Goal: Contribute content: Add original content to the website for others to see

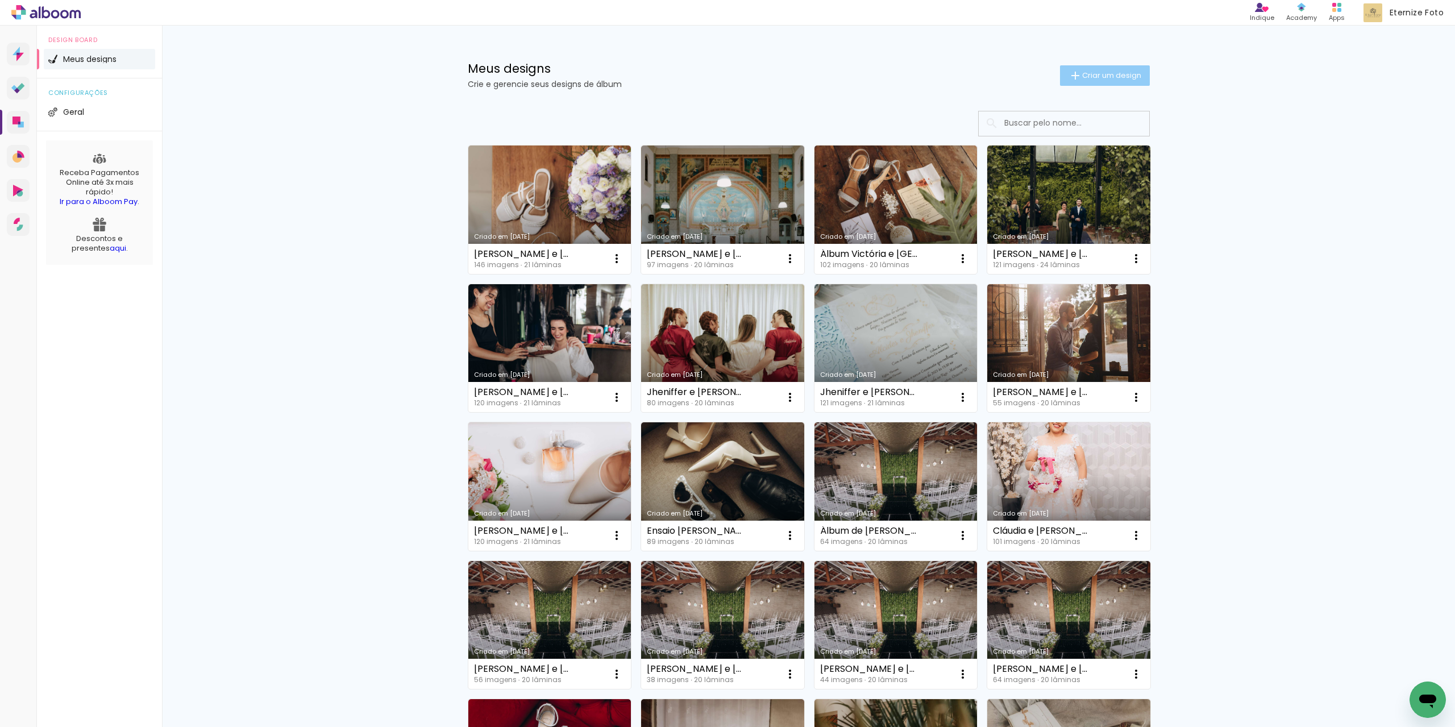
click at [1087, 69] on paper-button "Criar um design" at bounding box center [1105, 75] width 90 height 20
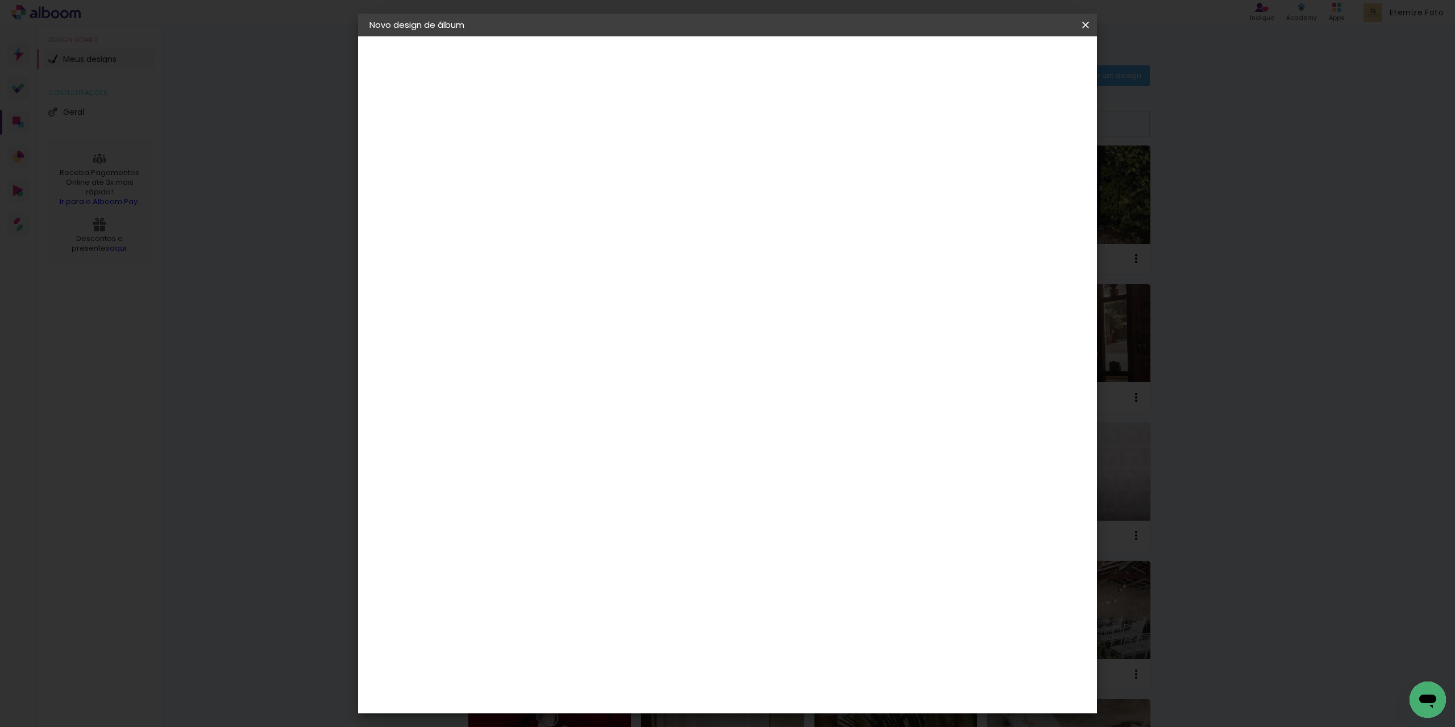
click at [555, 153] on input at bounding box center [555, 153] width 0 height 18
type input "Luciana e Vanessa"
type paper-input "Luciana e Vanessa"
click at [0, 0] on slot "Avançar" at bounding box center [0, 0] width 0 height 0
click at [769, 181] on paper-item "Tamanho Livre" at bounding box center [713, 172] width 109 height 25
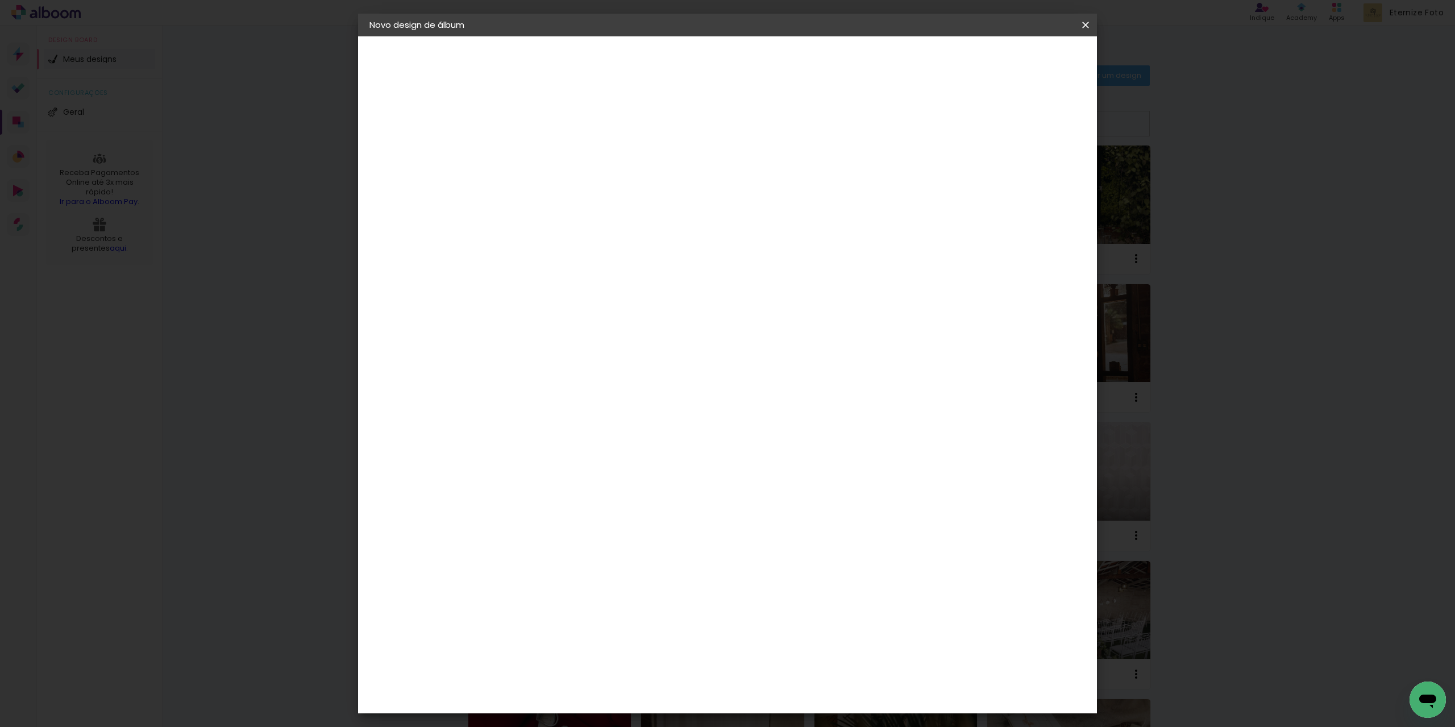
click at [0, 0] on slot "Avançar" at bounding box center [0, 0] width 0 height 0
click at [534, 330] on input "30" at bounding box center [520, 322] width 30 height 17
click at [533, 330] on input "30" at bounding box center [520, 322] width 30 height 17
type input "20"
type paper-input "20"
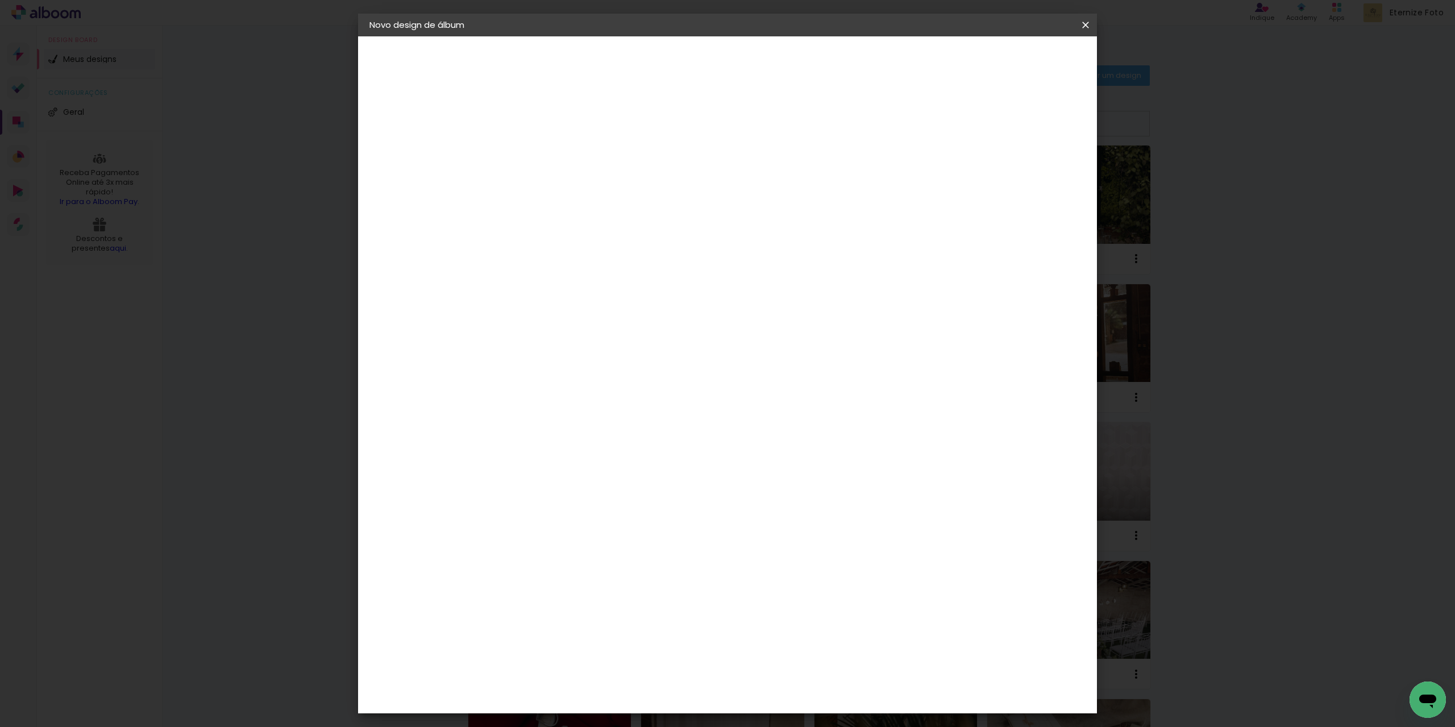
click at [796, 405] on input "60" at bounding box center [791, 399] width 30 height 17
type input "40"
type paper-input "40"
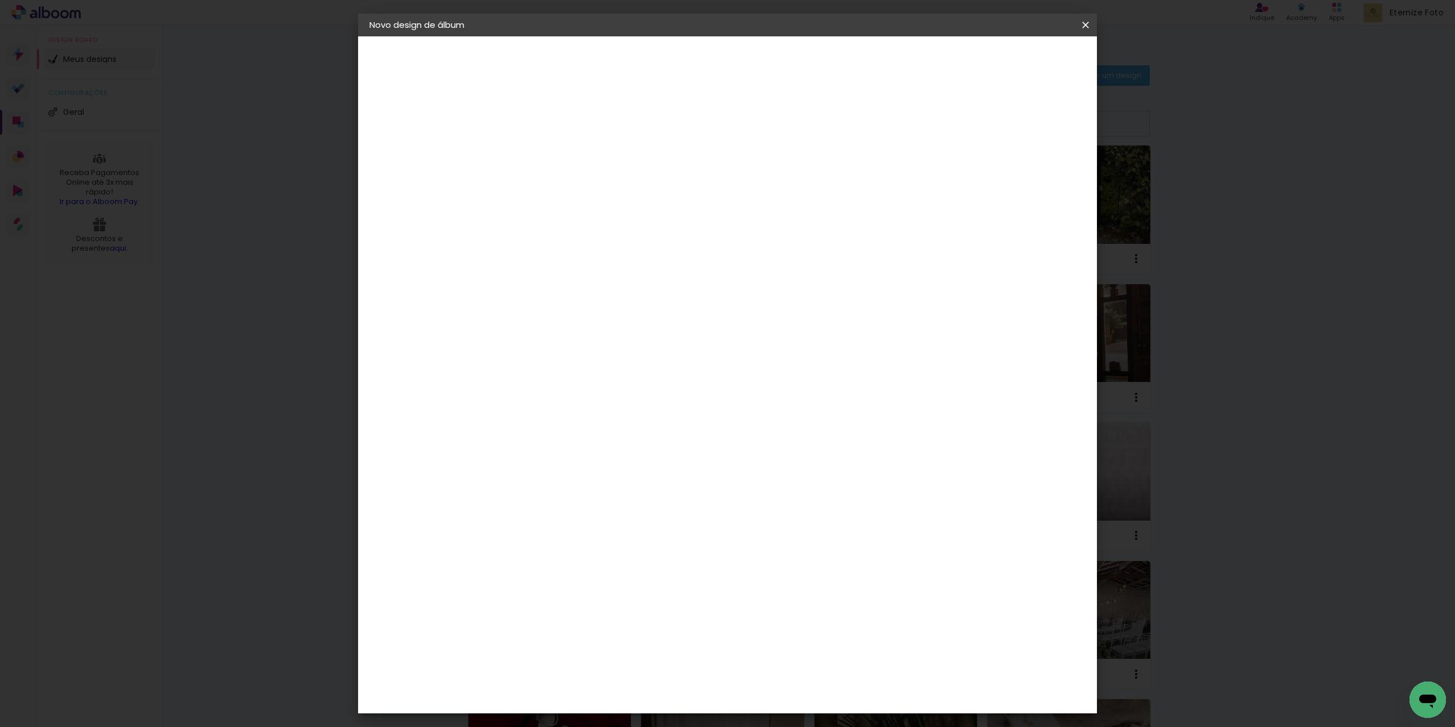
click at [1041, 70] on header "Tamanho livre Defina a largura, altura e sangria das lâminas. Voltar Iniciar de…" at bounding box center [774, 65] width 537 height 59
click at [1015, 59] on span "Iniciar design" at bounding box center [989, 60] width 52 height 8
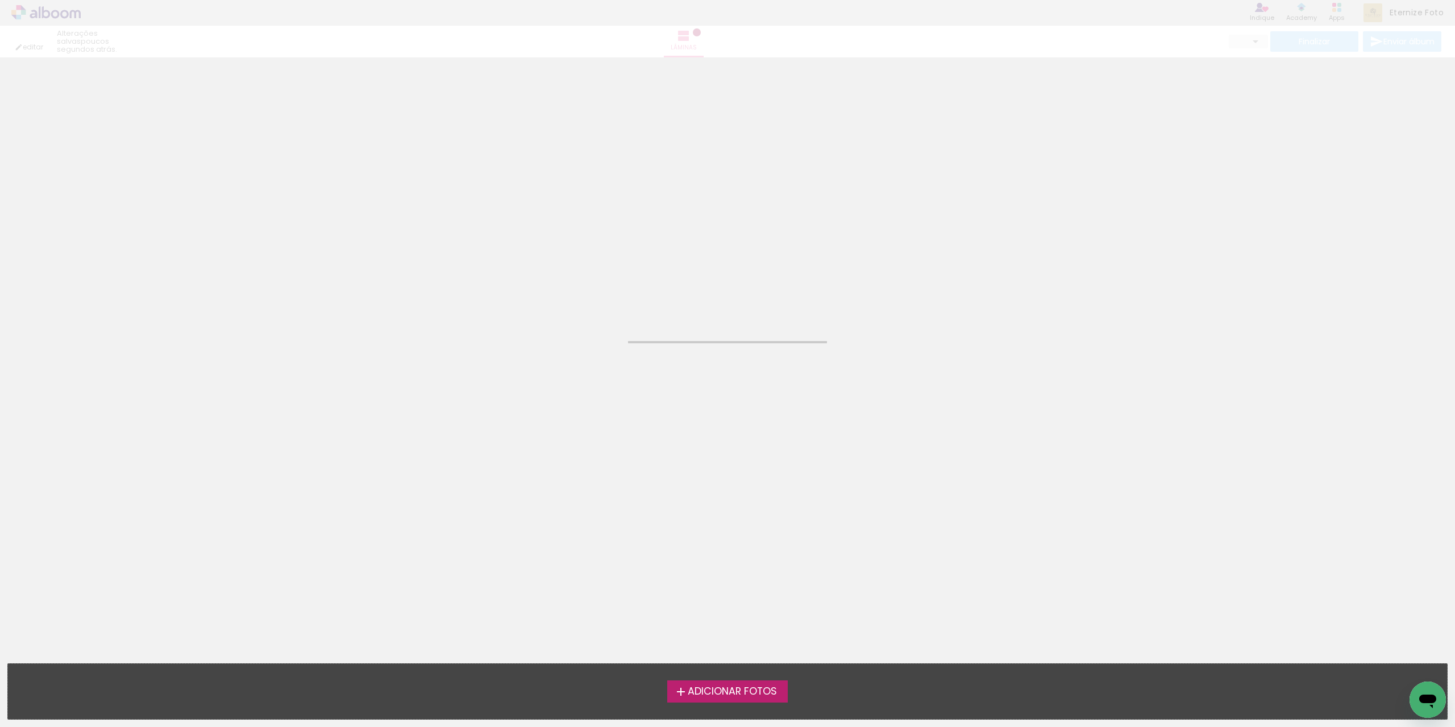
click at [716, 706] on div "Adicionar Fotos Solte suas fotos aqui..." at bounding box center [727, 691] width 1439 height 55
click at [715, 700] on label "Adicionar Fotos" at bounding box center [727, 691] width 121 height 22
click at [0, 0] on input "file" at bounding box center [0, 0] width 0 height 0
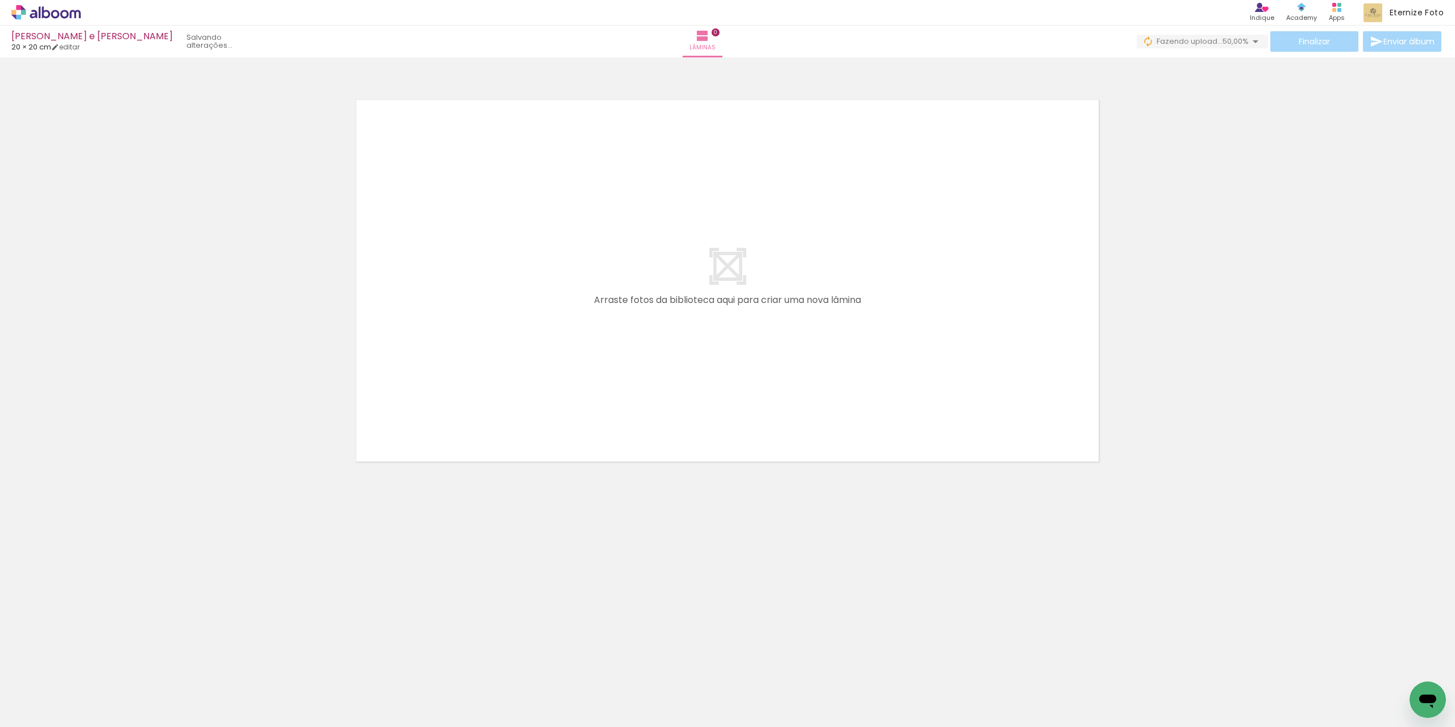
scroll to position [0, 3735]
click at [1228, 48] on div "0 Fazendo upload... 50,00%" at bounding box center [1202, 42] width 131 height 14
click at [1223, 39] on span "50,00%" at bounding box center [1236, 41] width 26 height 11
click at [1240, 41] on span "33,33%" at bounding box center [1236, 41] width 26 height 11
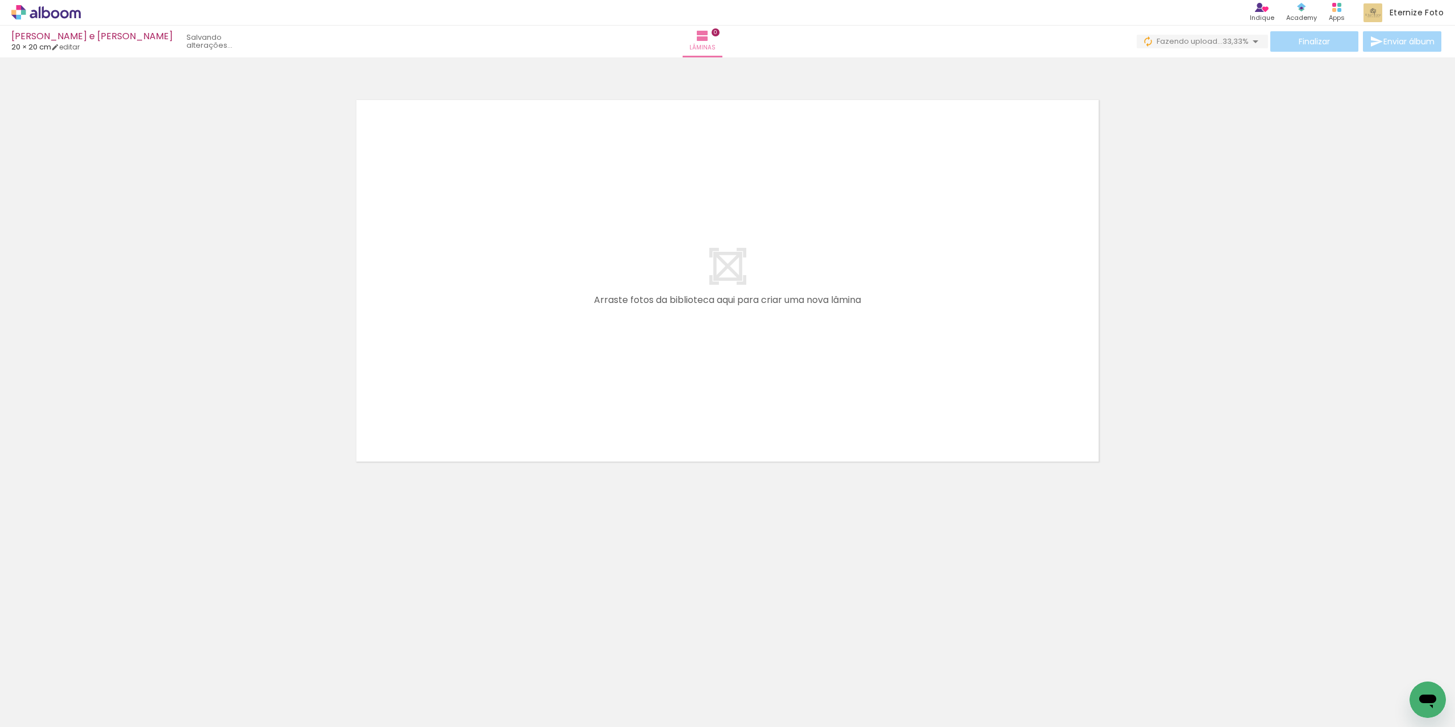
click at [1240, 41] on span "33,33%" at bounding box center [1236, 41] width 26 height 11
